Goal: Register for event/course

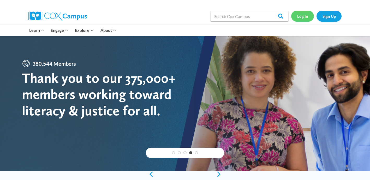
drag, startPoint x: 303, startPoint y: 16, endPoint x: 306, endPoint y: 14, distance: 3.9
click at [303, 16] on link "Log In" at bounding box center [303, 16] width 23 height 11
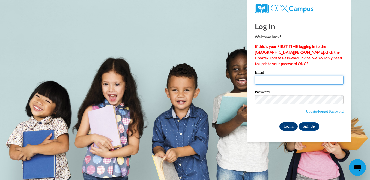
type input "momofsela@gmail.com"
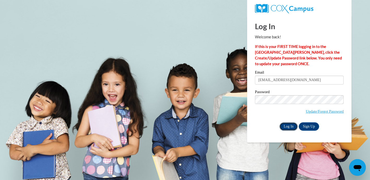
click at [287, 126] on input "Log In" at bounding box center [289, 127] width 18 height 8
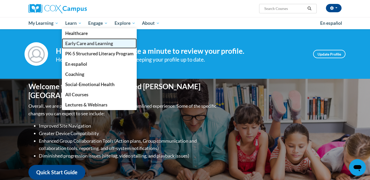
click at [91, 43] on span "Early Care and Learning" at bounding box center [89, 43] width 48 height 5
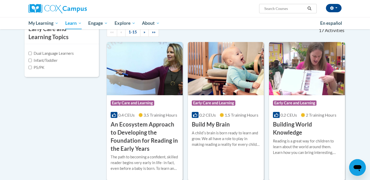
scroll to position [119, 0]
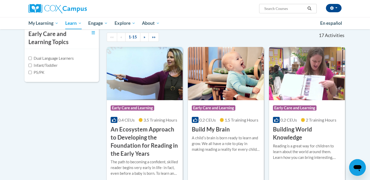
click at [310, 74] on img at bounding box center [307, 73] width 76 height 53
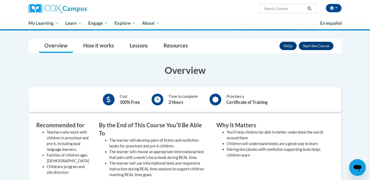
scroll to position [71, 0]
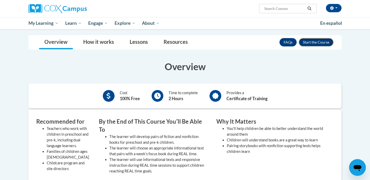
click at [316, 44] on button "Enroll" at bounding box center [316, 42] width 35 height 8
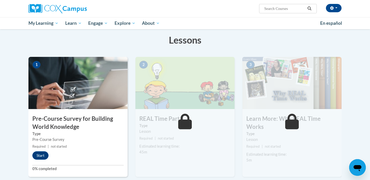
scroll to position [79, 0]
click at [35, 157] on button "Start" at bounding box center [40, 156] width 16 height 8
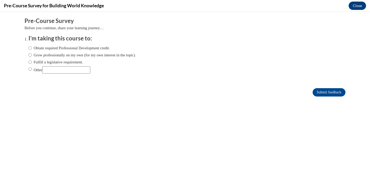
scroll to position [0, 0]
click at [30, 48] on input "Obtain required Professional Development credit." at bounding box center [29, 48] width 3 height 6
radio input "true"
click at [327, 93] on input "Submit feedback" at bounding box center [329, 92] width 33 height 8
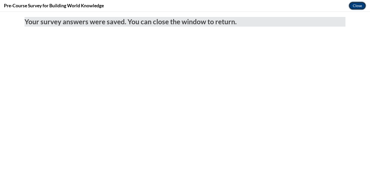
click at [362, 7] on button "Close" at bounding box center [358, 6] width 18 height 8
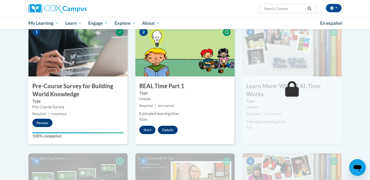
scroll to position [111, 0]
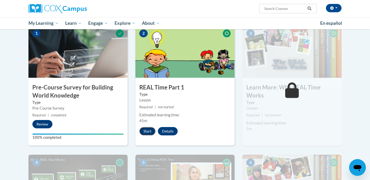
click at [146, 132] on button "Start" at bounding box center [147, 131] width 16 height 8
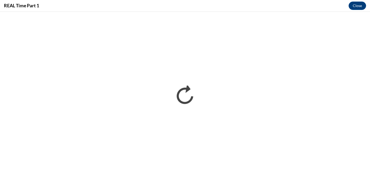
scroll to position [0, 0]
